Goal: Check status: Check status

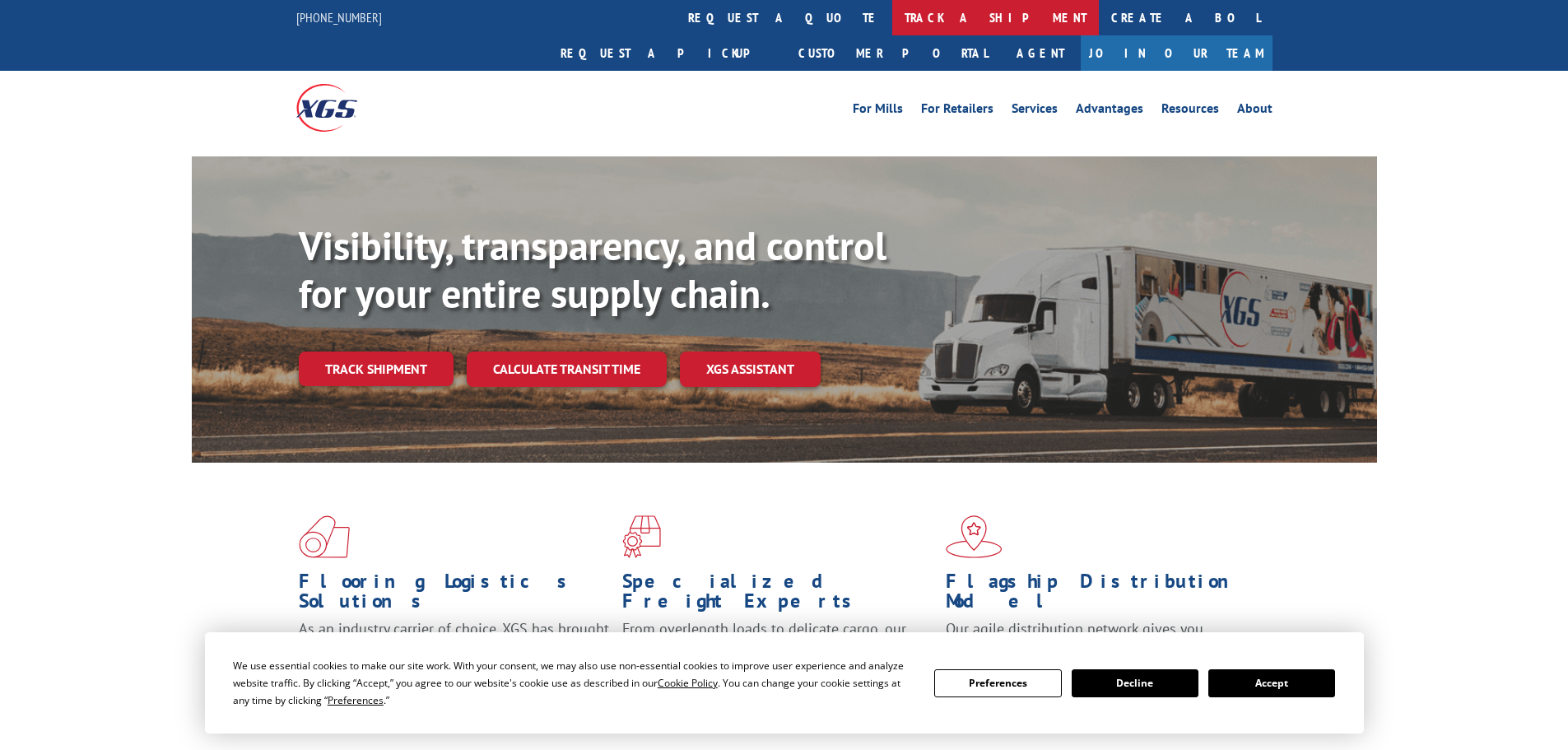
click at [892, 9] on link "track a shipment" at bounding box center [995, 17] width 207 height 35
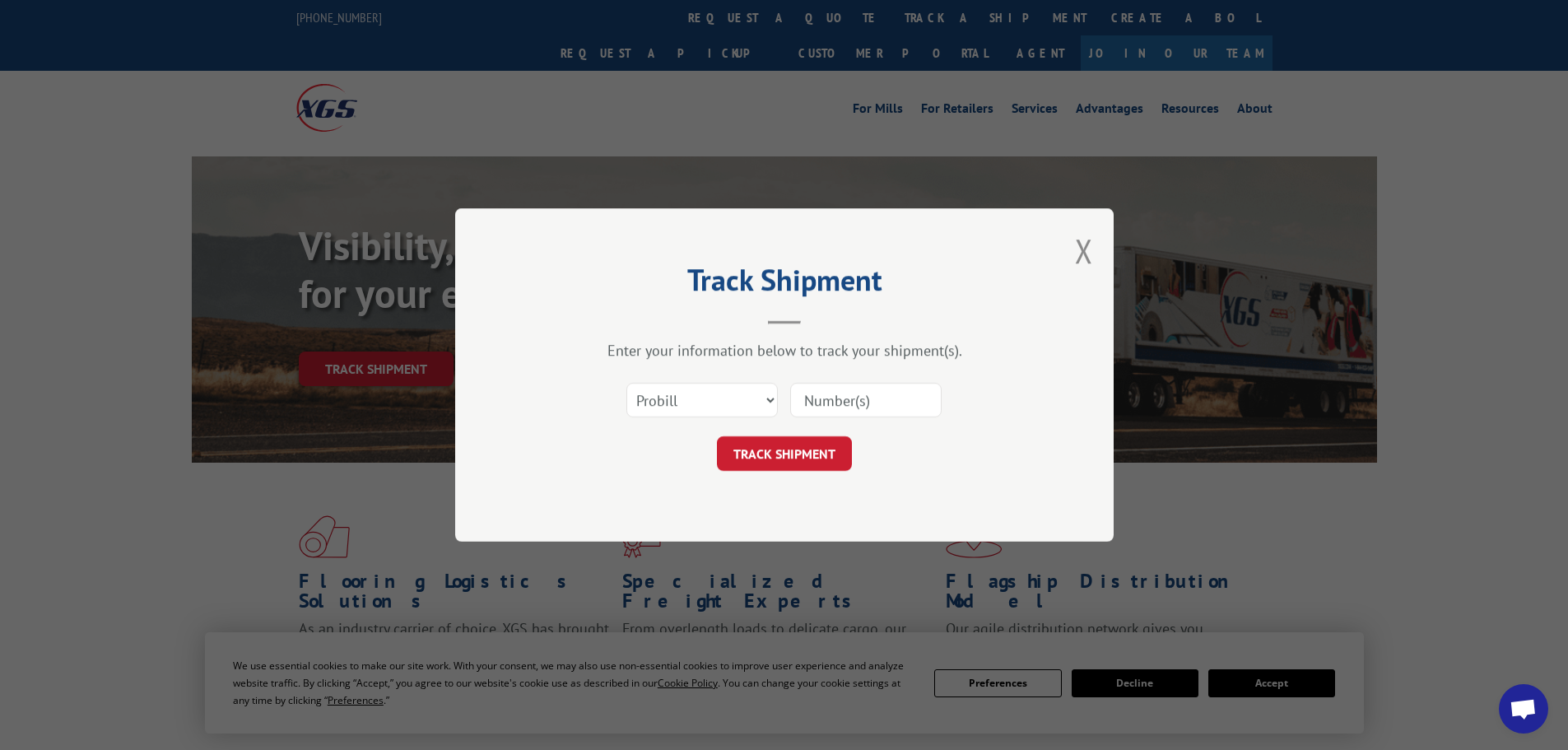
click at [842, 397] on input at bounding box center [866, 400] width 151 height 34
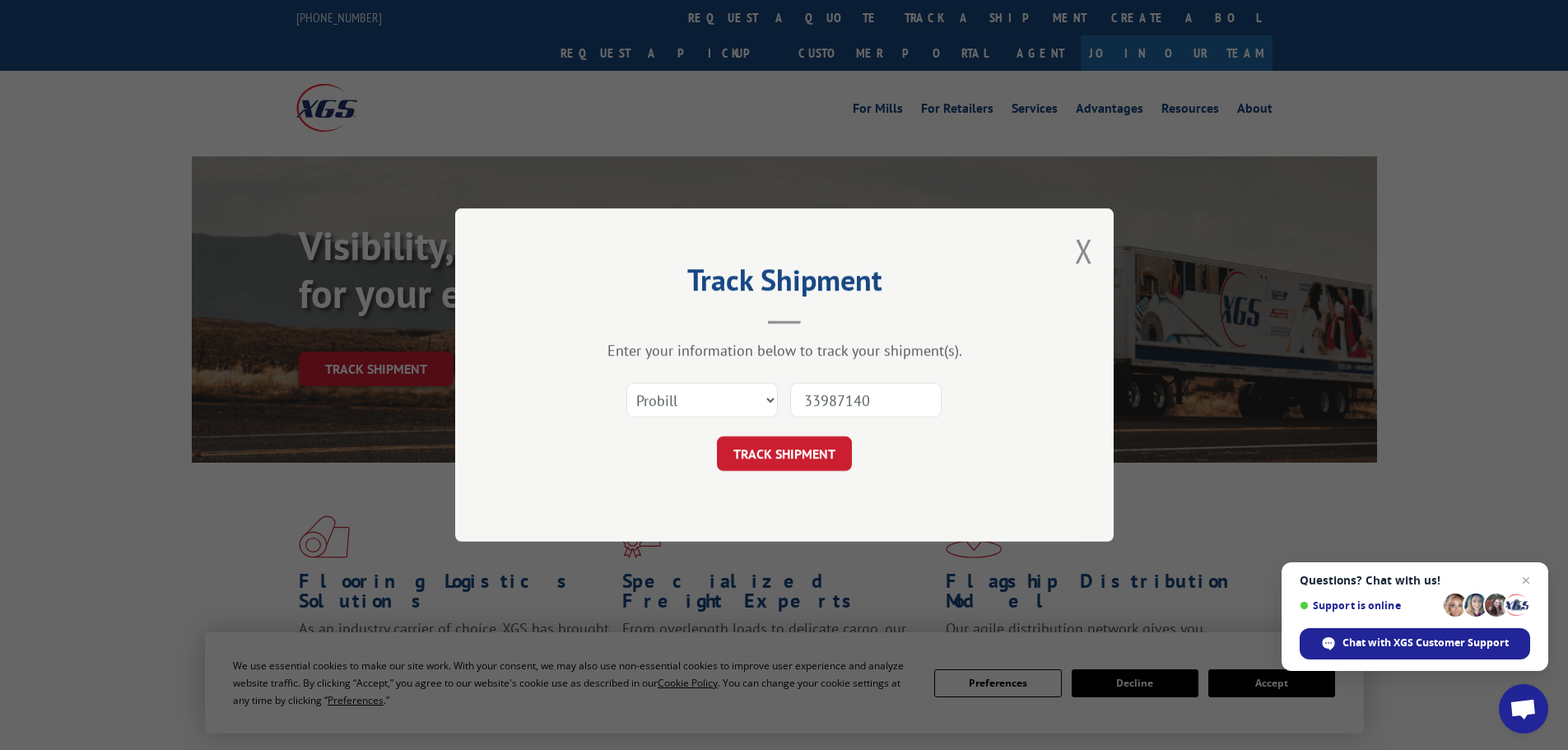
type input "33987140"
click at [717, 436] on button "TRACK SHIPMENT" at bounding box center [784, 453] width 135 height 34
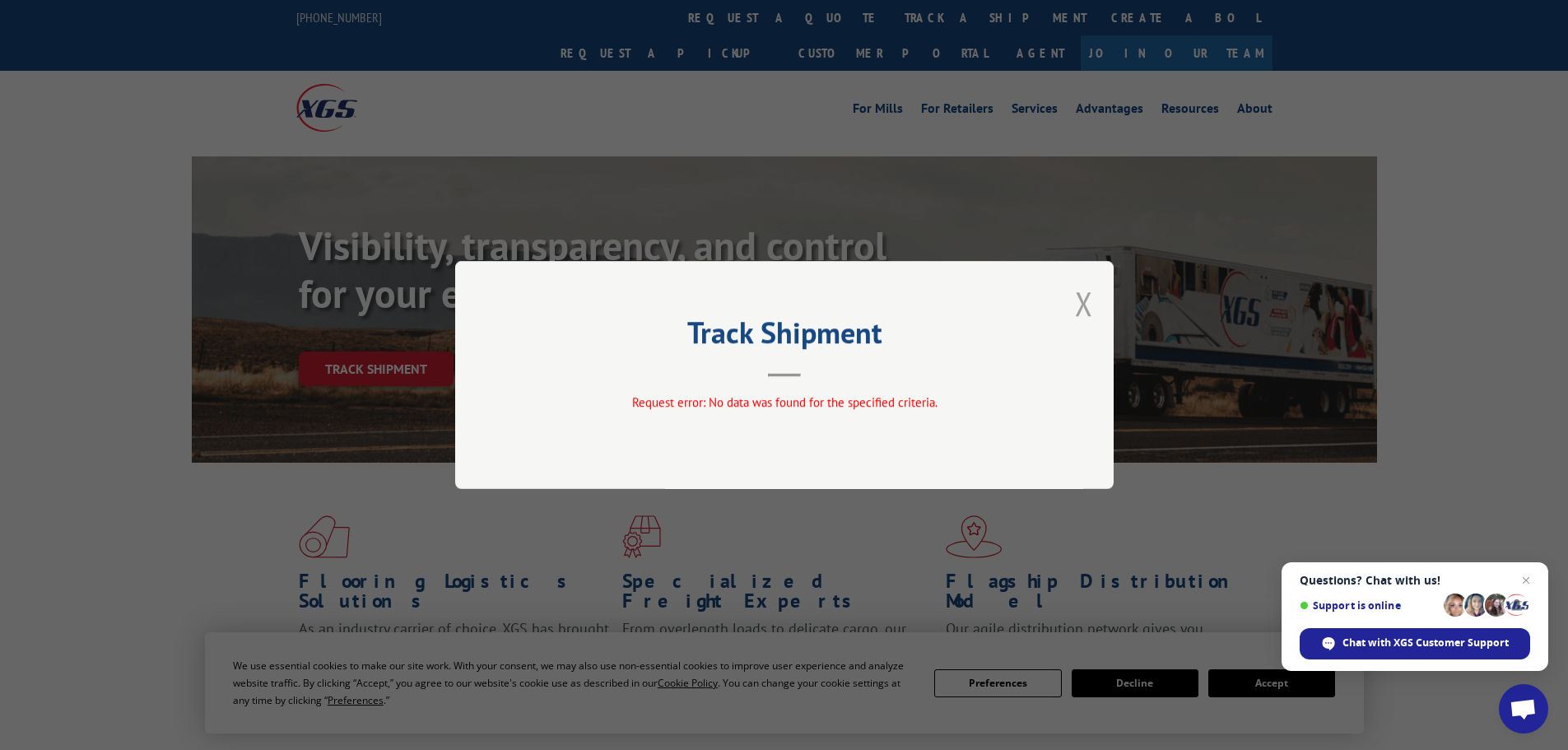
click at [1082, 306] on button "Close modal" at bounding box center [1083, 303] width 18 height 44
